Goal: Task Accomplishment & Management: Manage account settings

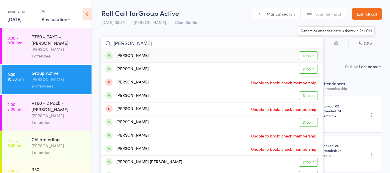
type input "alicia"
click at [309, 57] on link "Drop in" at bounding box center [308, 55] width 19 height 9
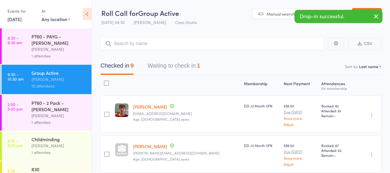
click at [377, 18] on icon "button" at bounding box center [376, 16] width 7 height 7
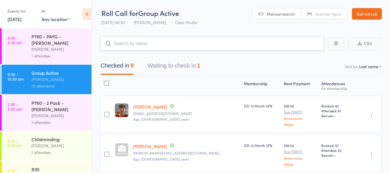
click at [156, 50] on input "search" at bounding box center [211, 43] width 223 height 13
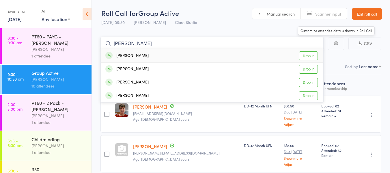
type input "kim c"
click at [311, 56] on link "Drop in" at bounding box center [308, 55] width 19 height 9
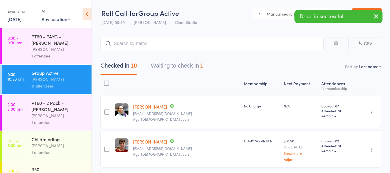
click at [378, 17] on icon "button" at bounding box center [376, 16] width 7 height 7
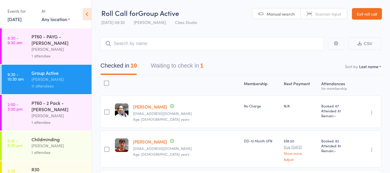
click at [375, 15] on link "Exit roll call" at bounding box center [367, 14] width 30 height 12
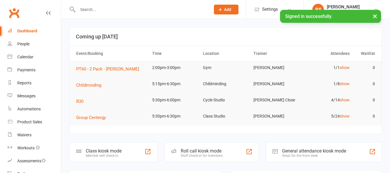
click at [98, 9] on input "text" at bounding box center [141, 9] width 130 height 8
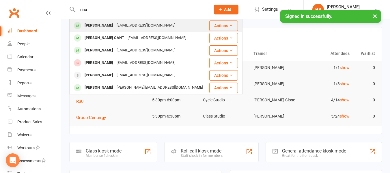
type input "rina"
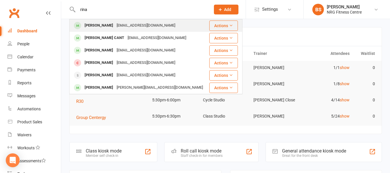
click at [113, 24] on div "[PERSON_NAME]" at bounding box center [99, 25] width 32 height 8
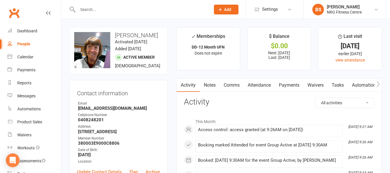
click at [380, 85] on button "button" at bounding box center [377, 85] width 7 height 13
click at [275, 85] on link "Mobile App" at bounding box center [290, 85] width 31 height 13
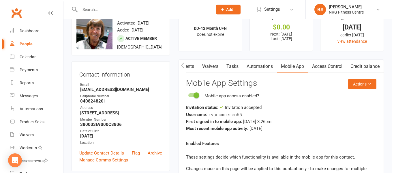
scroll to position [29, 0]
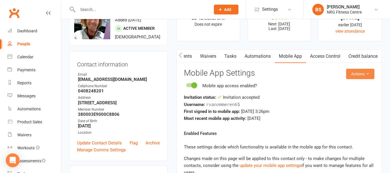
click at [369, 73] on icon at bounding box center [367, 74] width 4 height 4
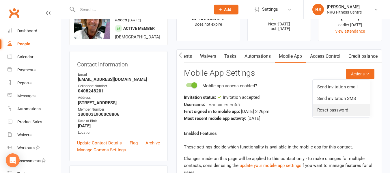
click at [344, 113] on link "Reset password" at bounding box center [341, 110] width 57 height 12
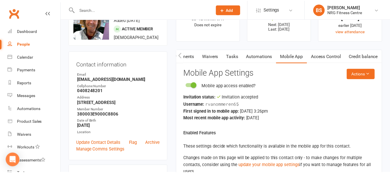
scroll to position [0, 107]
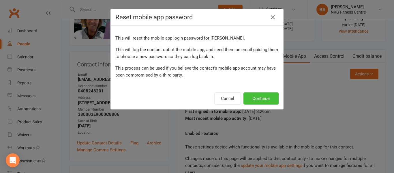
click at [259, 98] on button "Continue" at bounding box center [261, 98] width 35 height 12
